Goal: Information Seeking & Learning: Learn about a topic

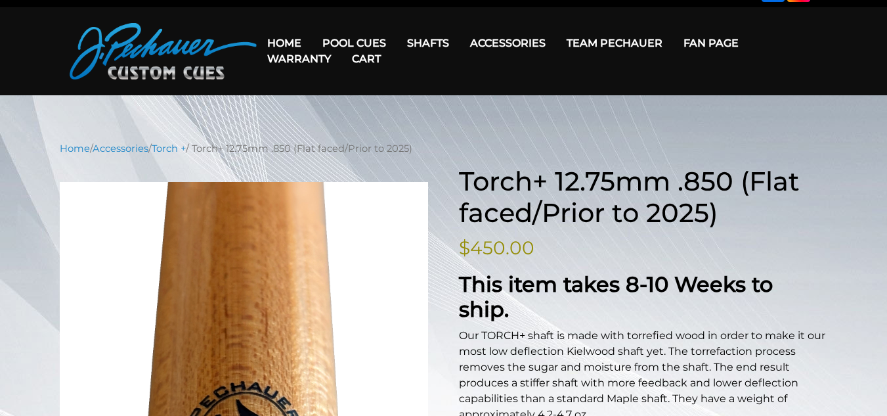
scroll to position [7, 0]
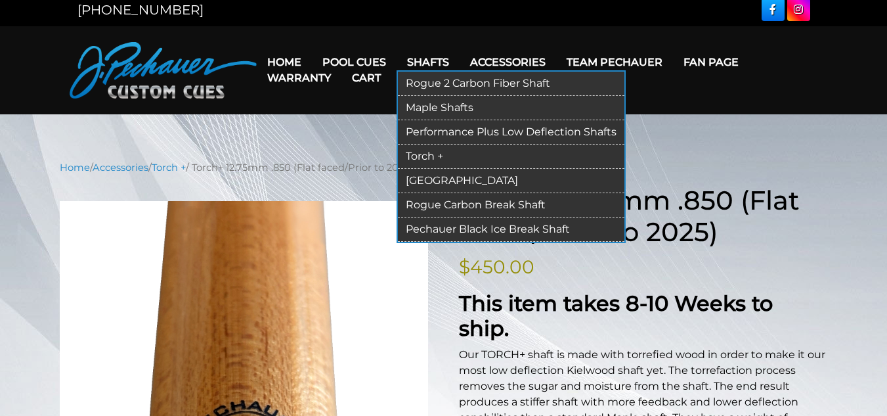
click at [431, 160] on link "Torch +" at bounding box center [511, 156] width 227 height 24
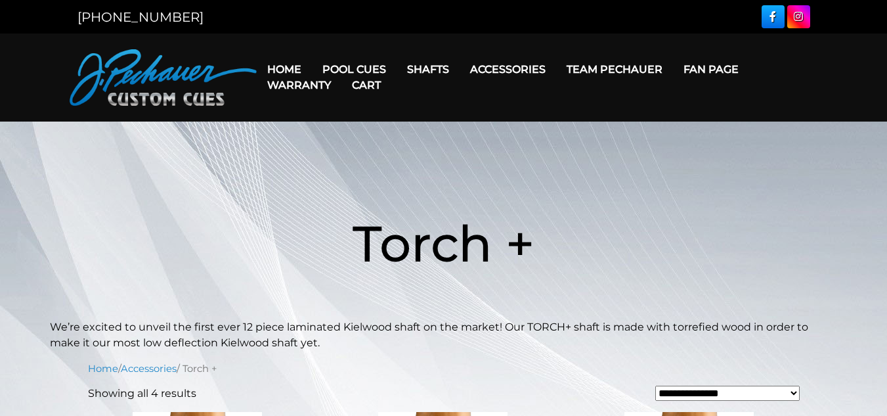
drag, startPoint x: 896, startPoint y: 97, endPoint x: 891, endPoint y: 32, distance: 65.2
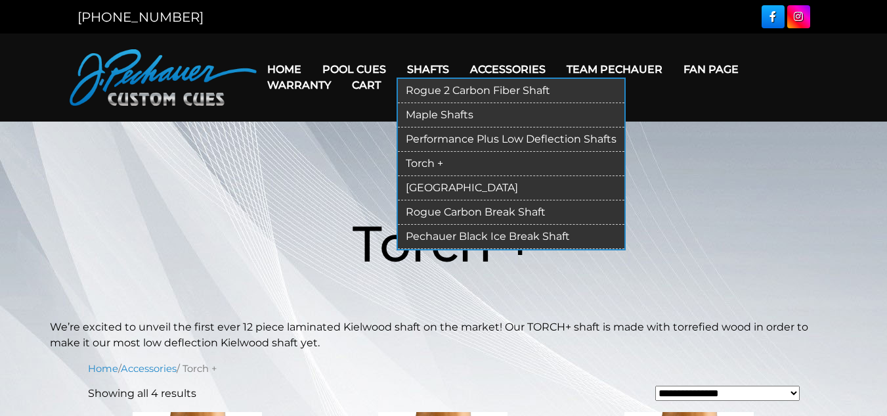
click at [435, 185] on link "[GEOGRAPHIC_DATA]" at bounding box center [511, 188] width 227 height 24
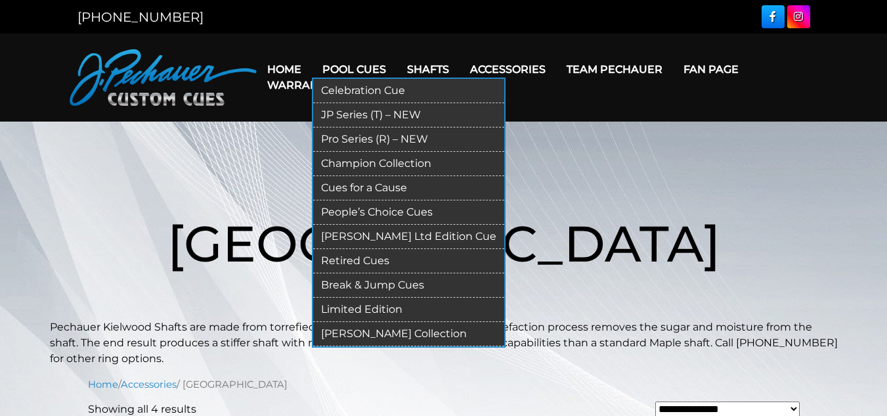
click at [368, 88] on link "Celebration Cue" at bounding box center [408, 91] width 191 height 24
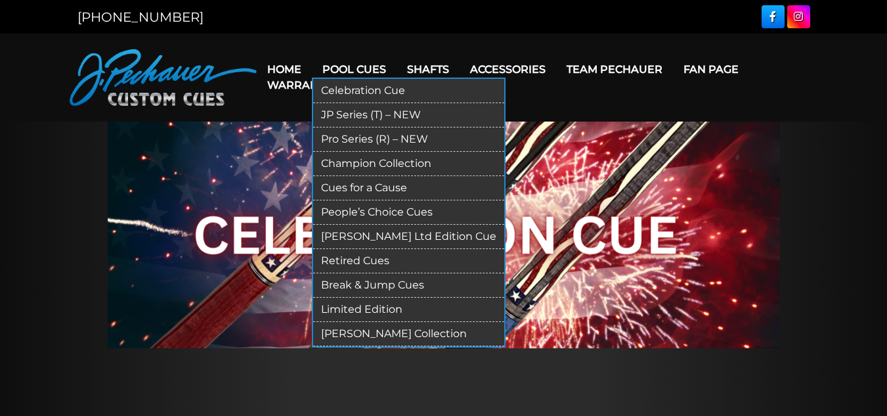
click at [361, 159] on link "Champion Collection" at bounding box center [408, 164] width 191 height 24
